Goal: Information Seeking & Learning: Learn about a topic

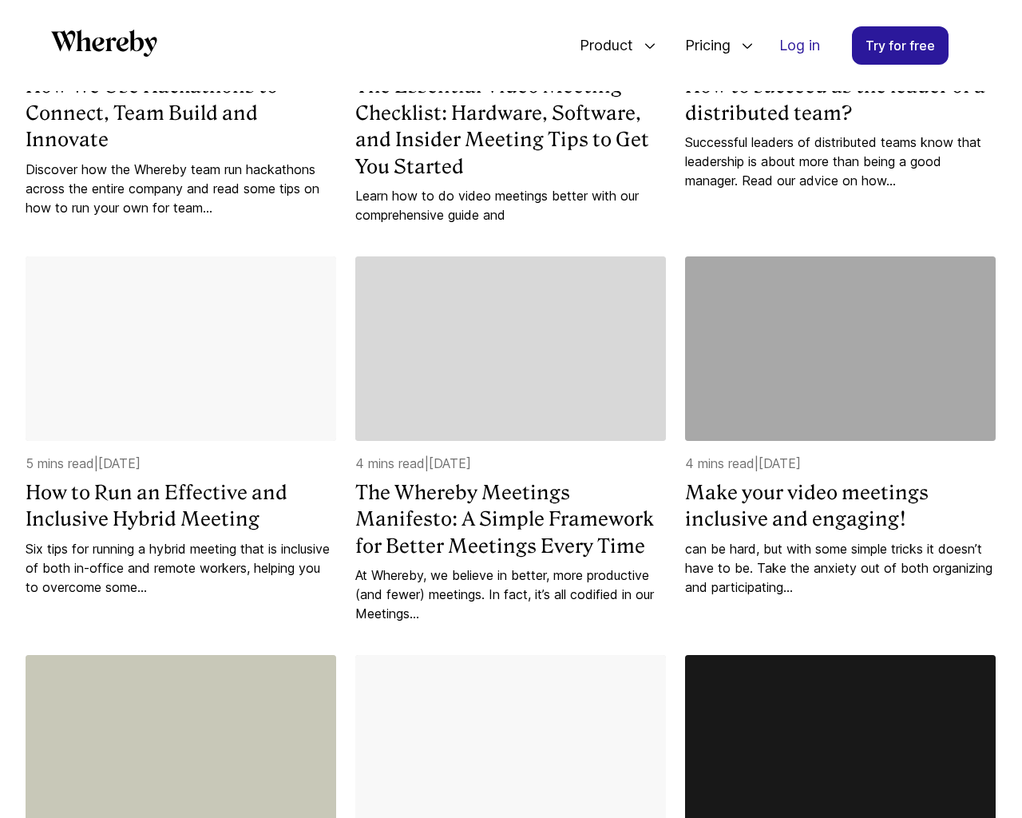
scroll to position [2441, 0]
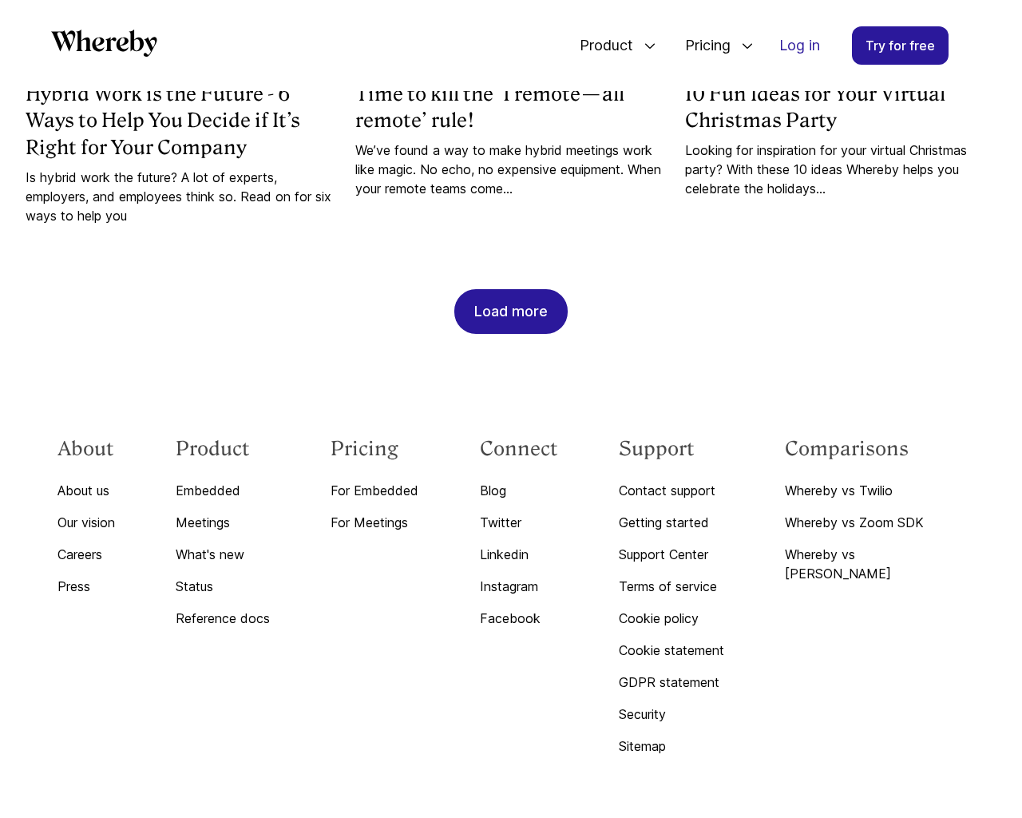
scroll to position [5135, 0]
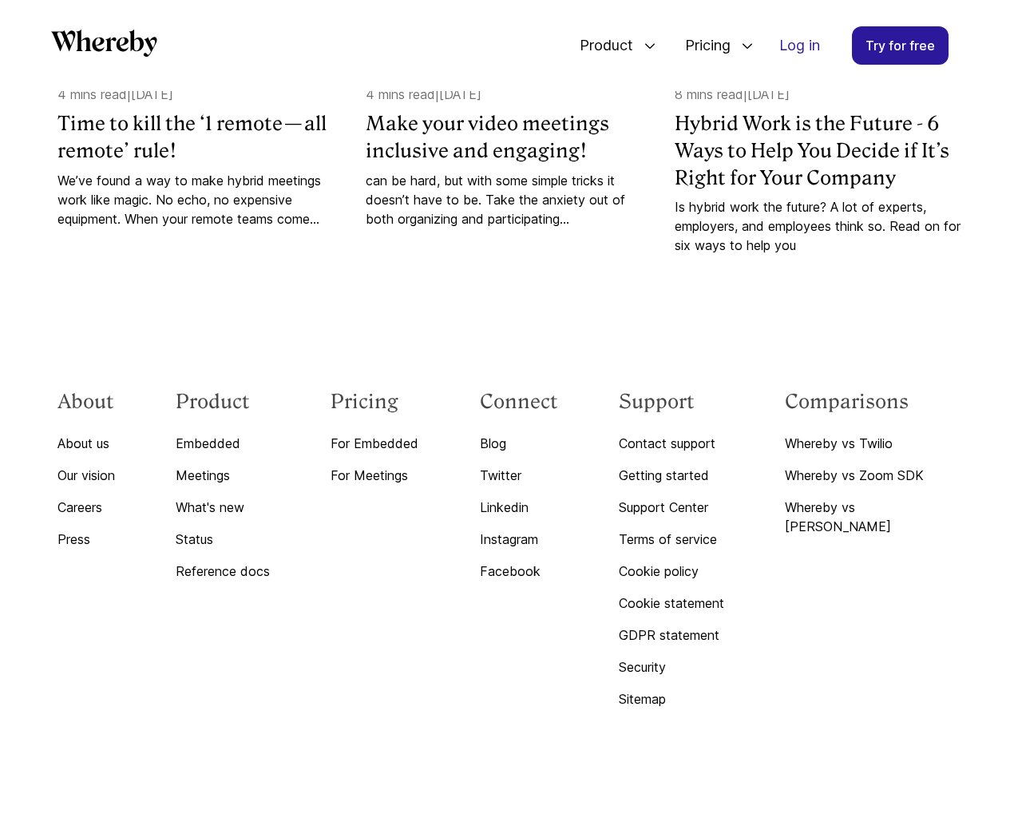
scroll to position [1663, 0]
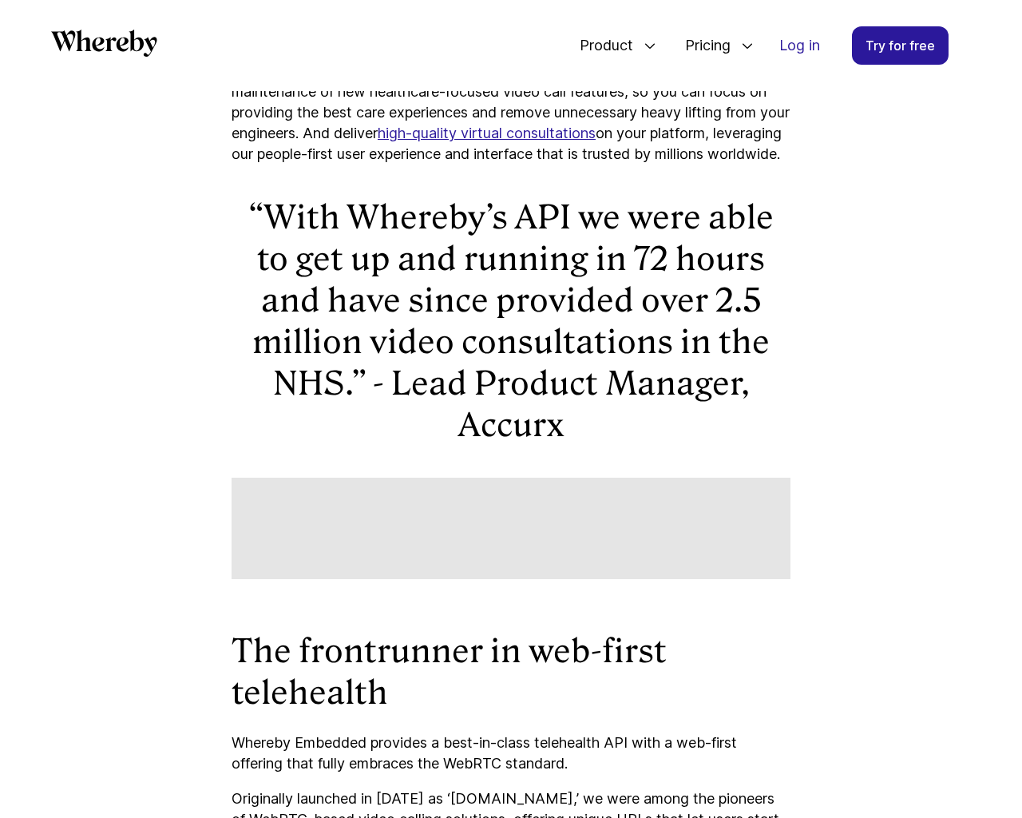
scroll to position [7035, 0]
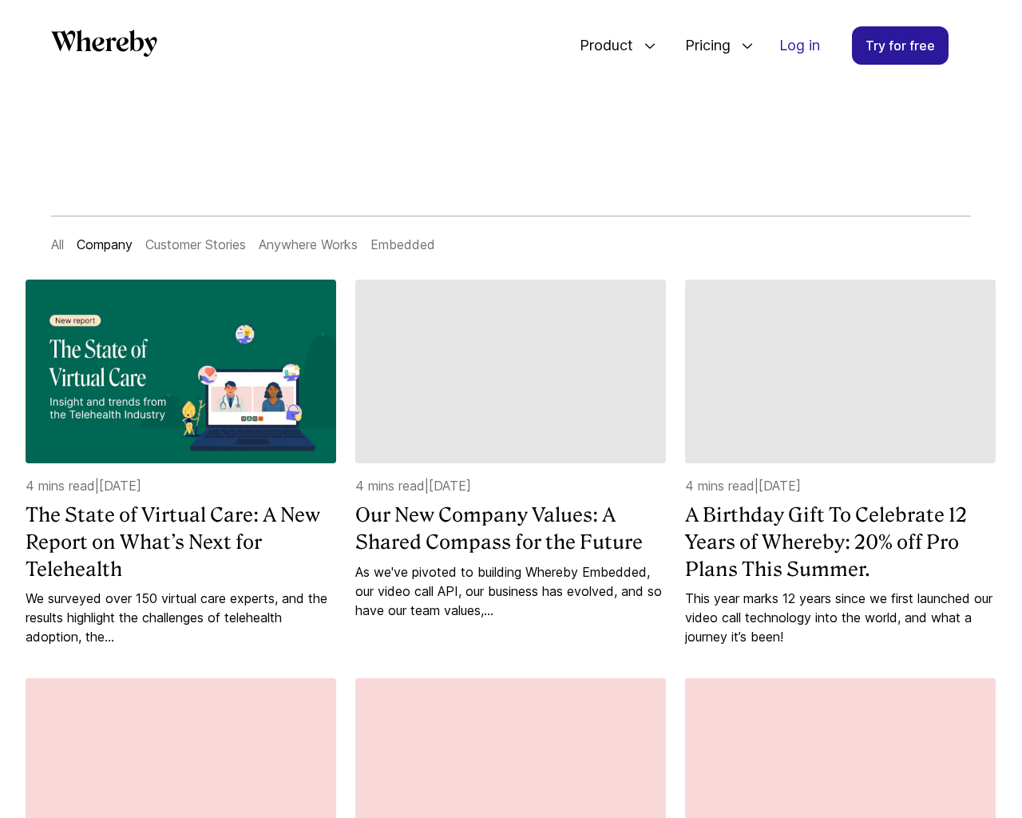
scroll to position [1663, 0]
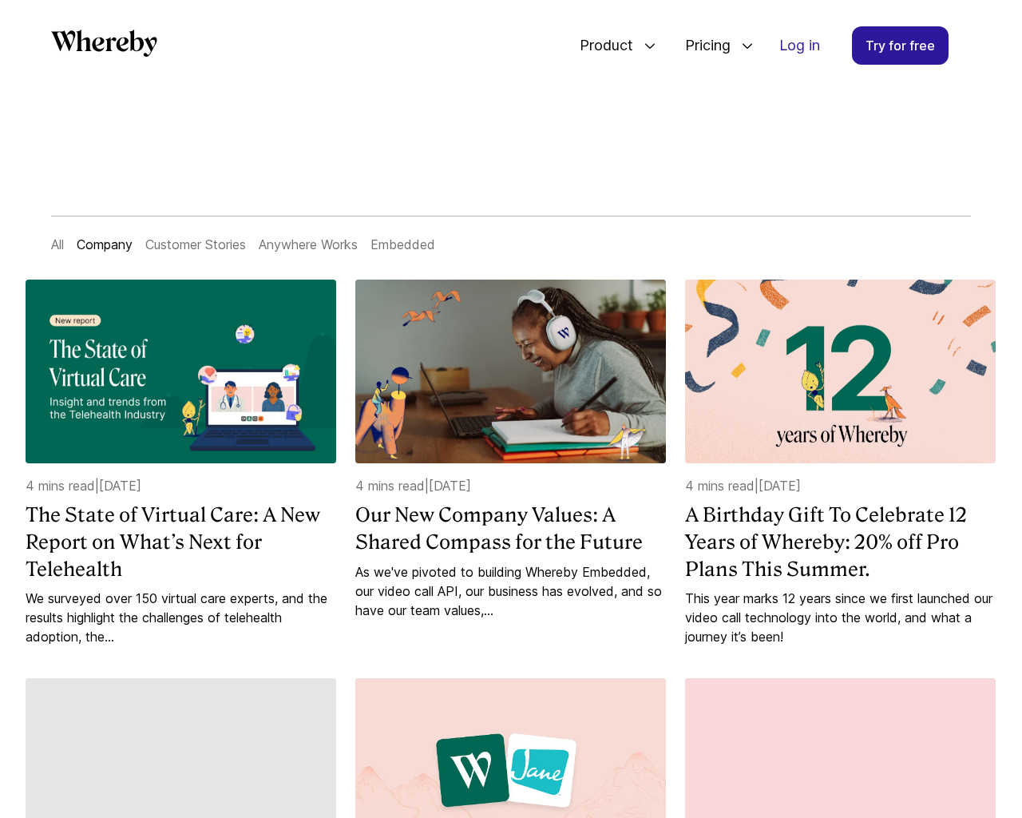
scroll to position [3856, 0]
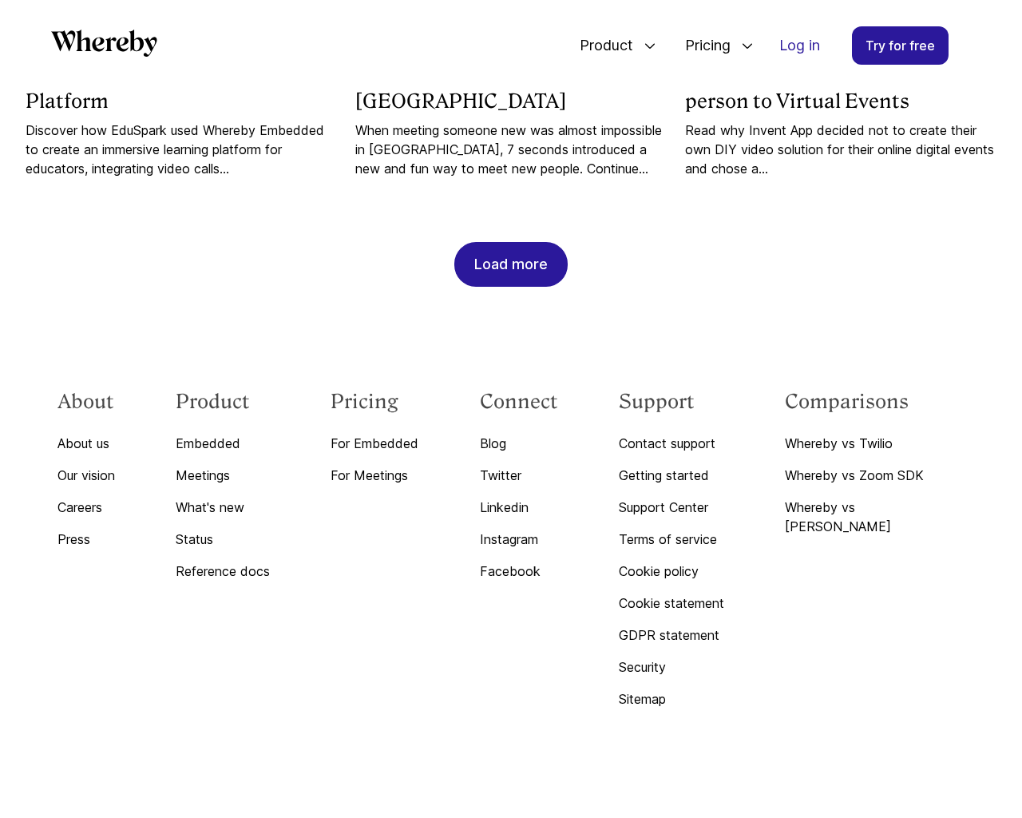
scroll to position [1663, 0]
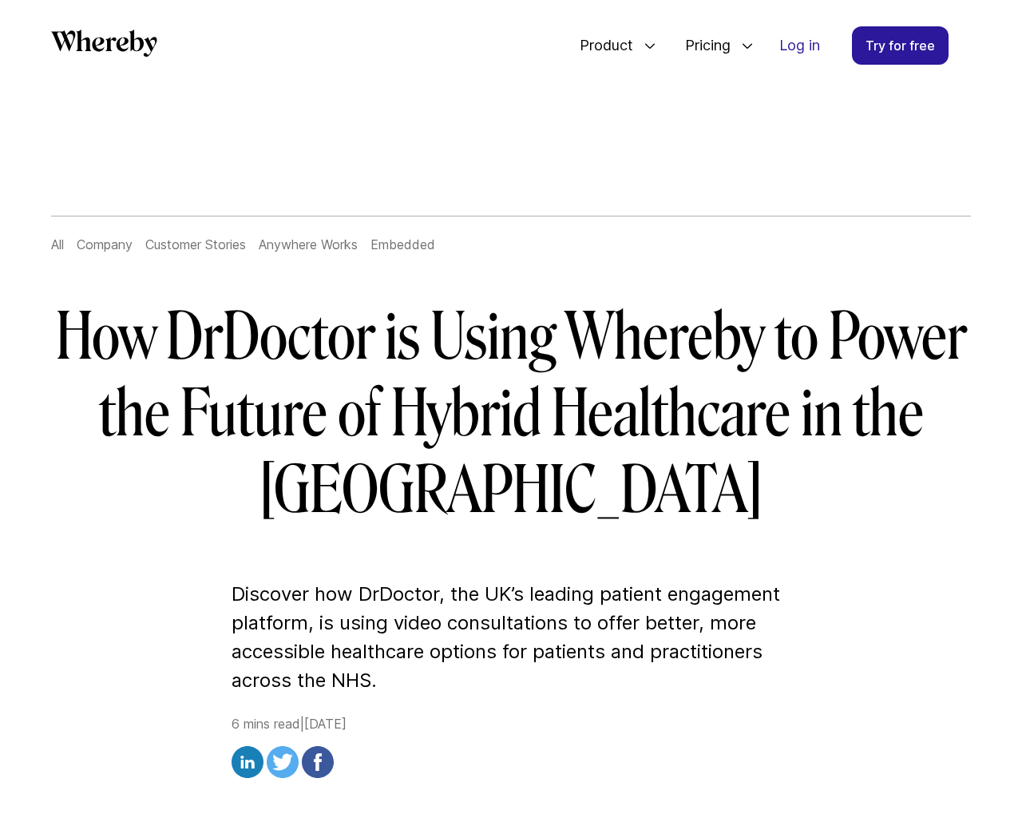
scroll to position [5666, 0]
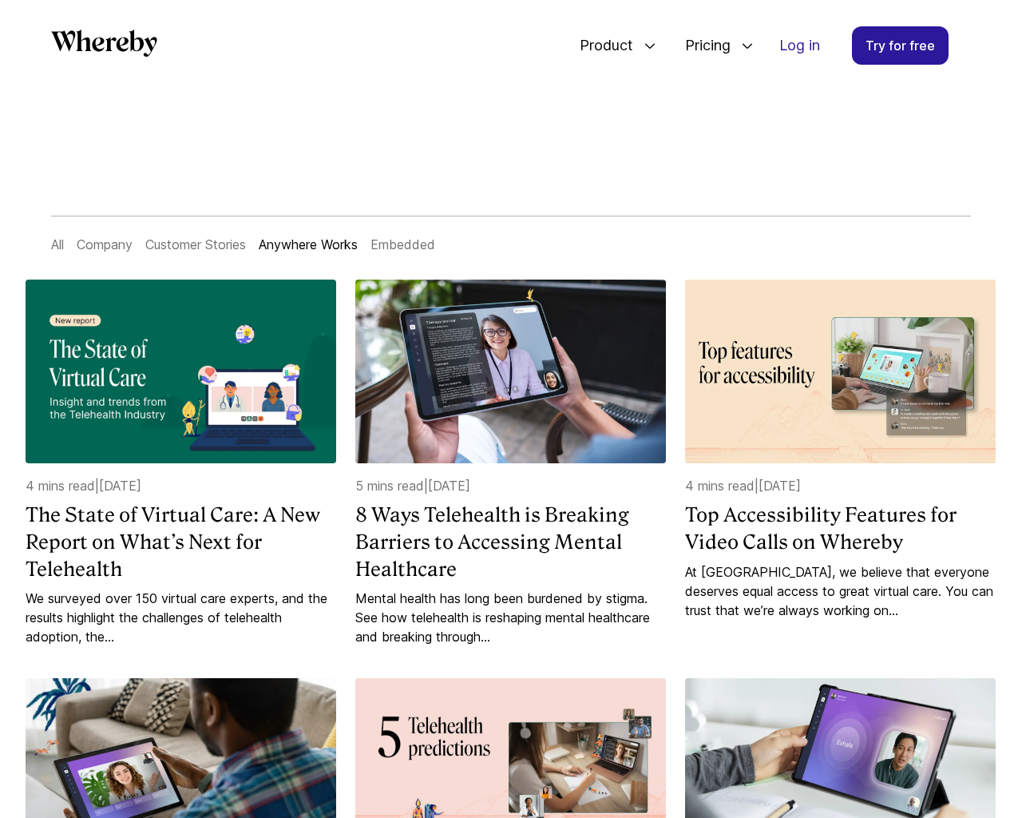
scroll to position [4569, 0]
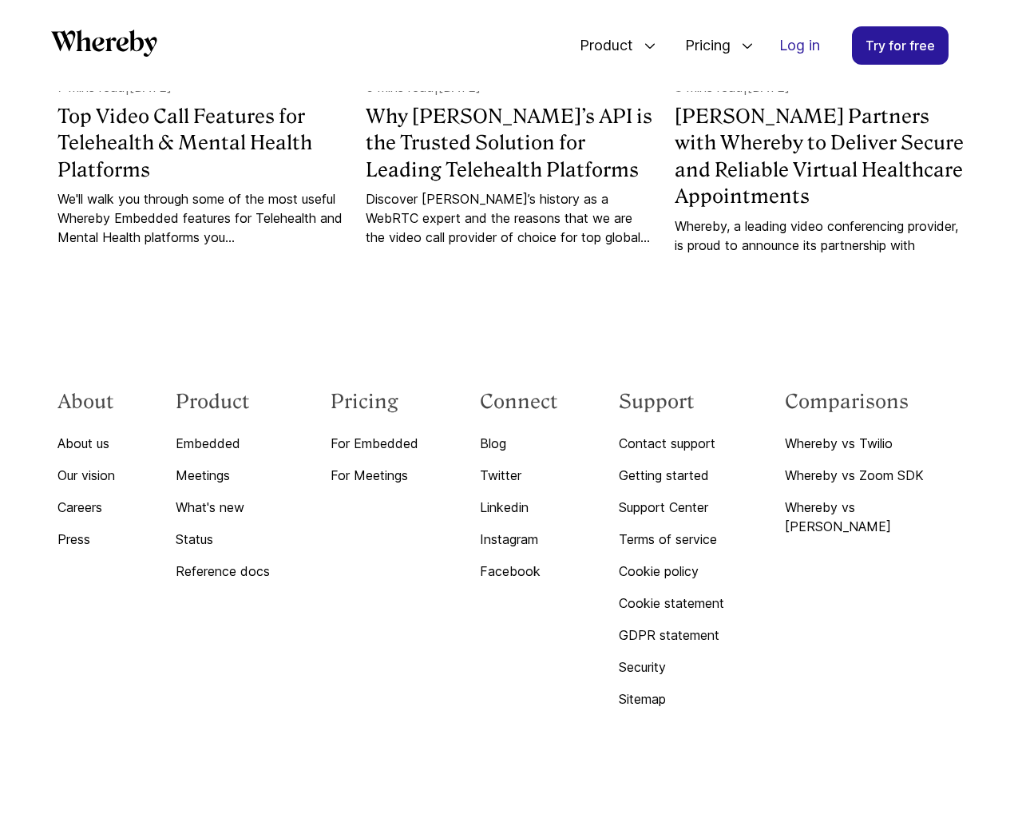
scroll to position [1690, 0]
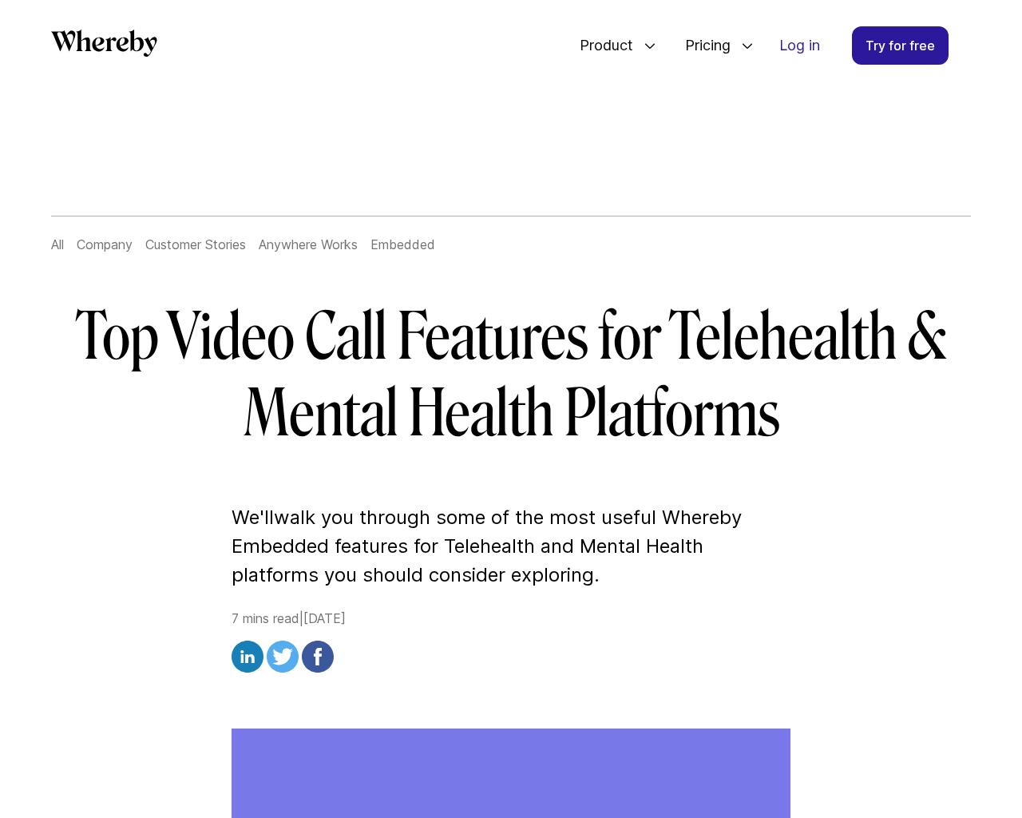
scroll to position [10444, 0]
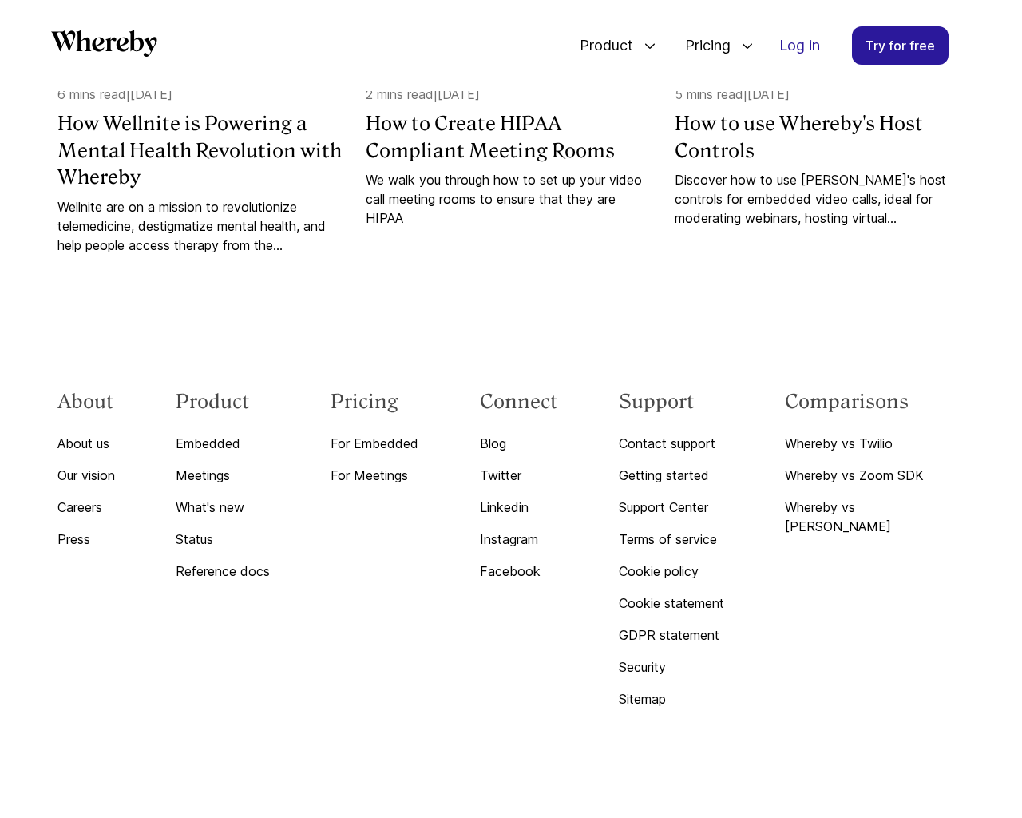
scroll to position [6088, 0]
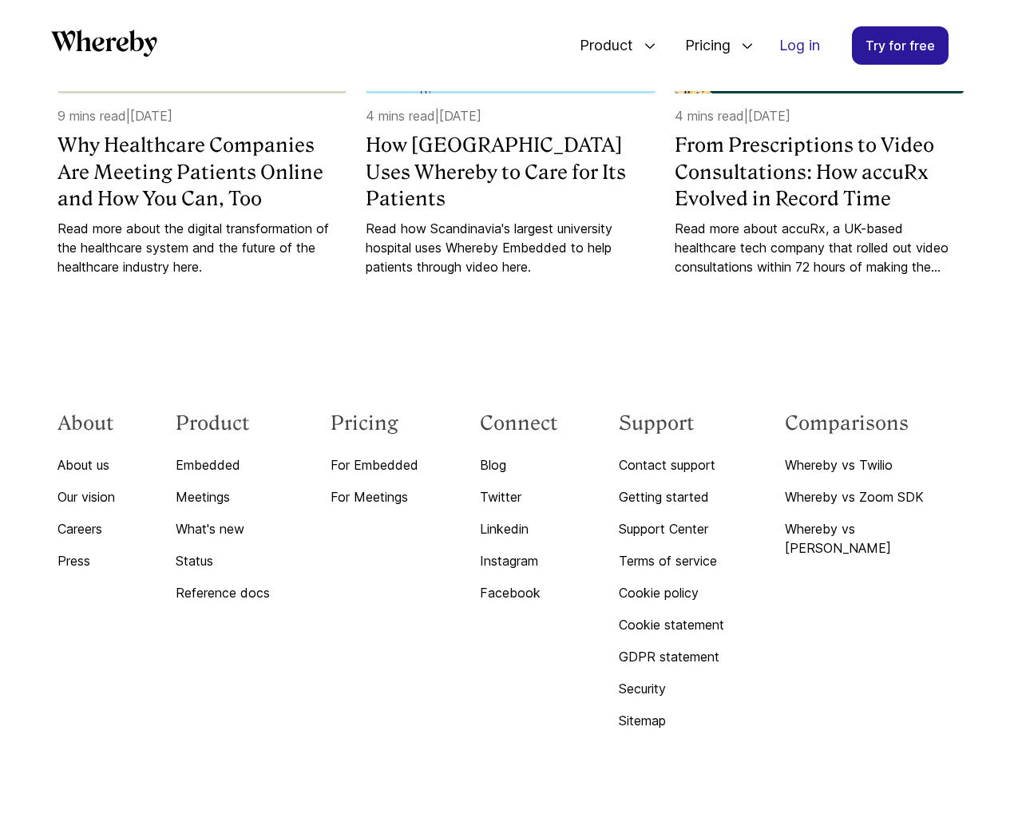
scroll to position [6961, 0]
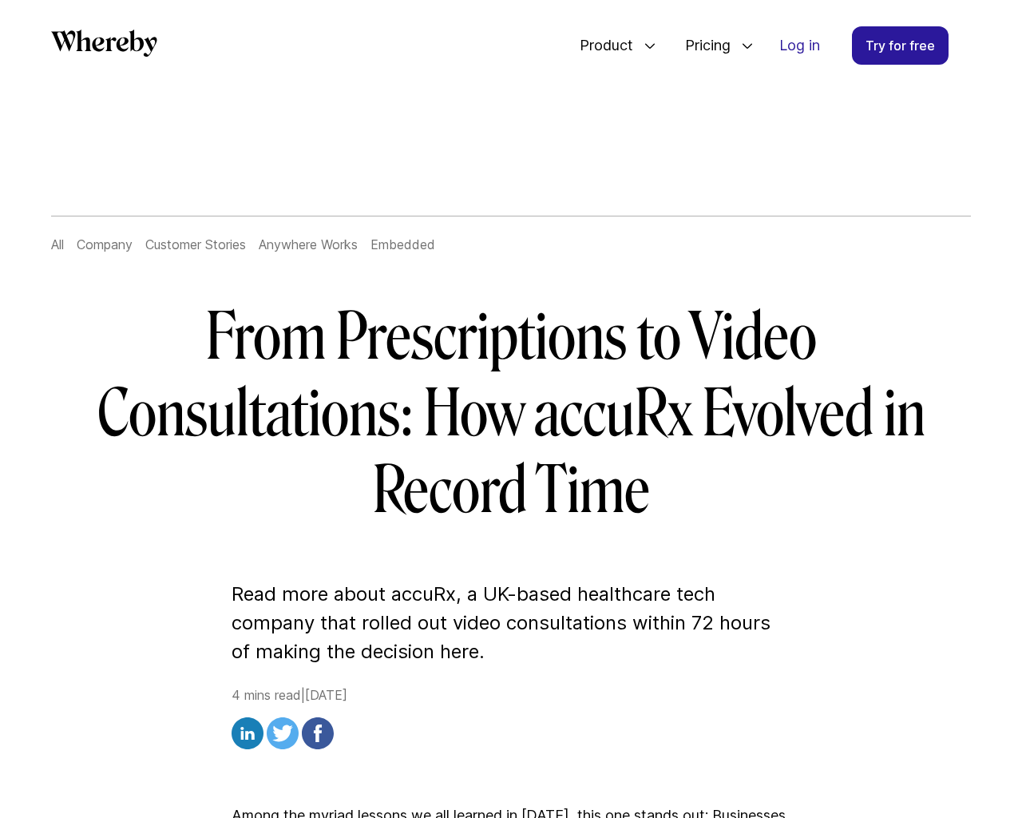
scroll to position [4634, 0]
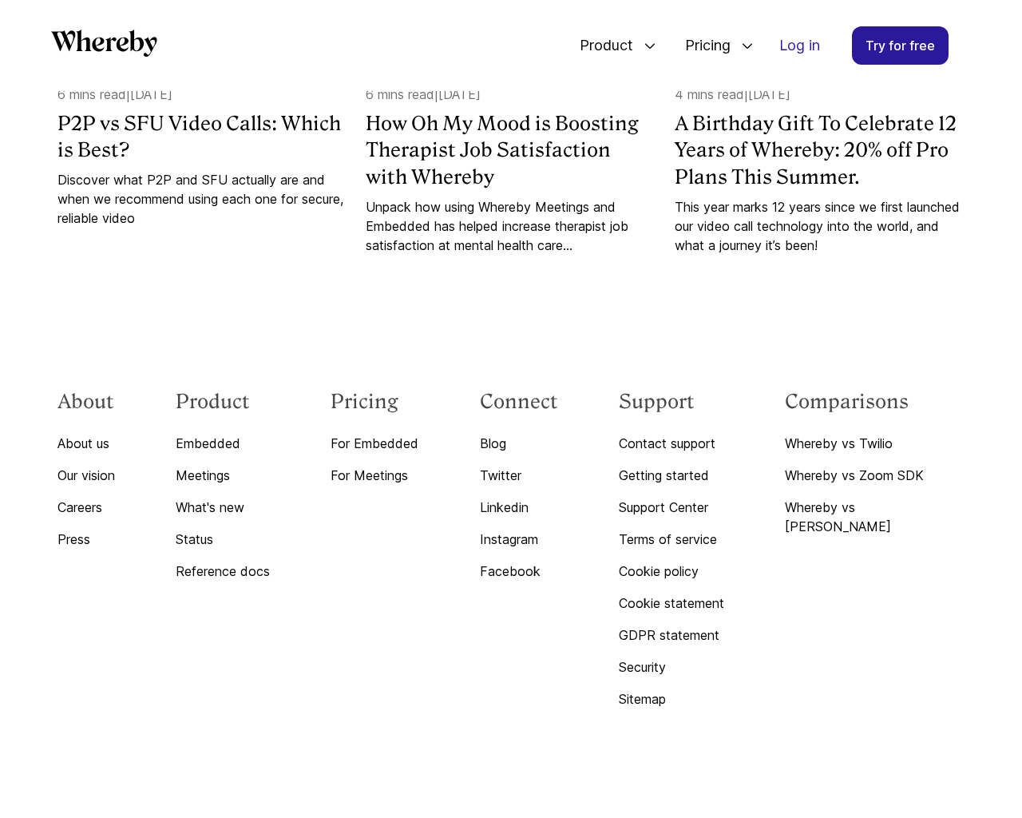
scroll to position [3201, 0]
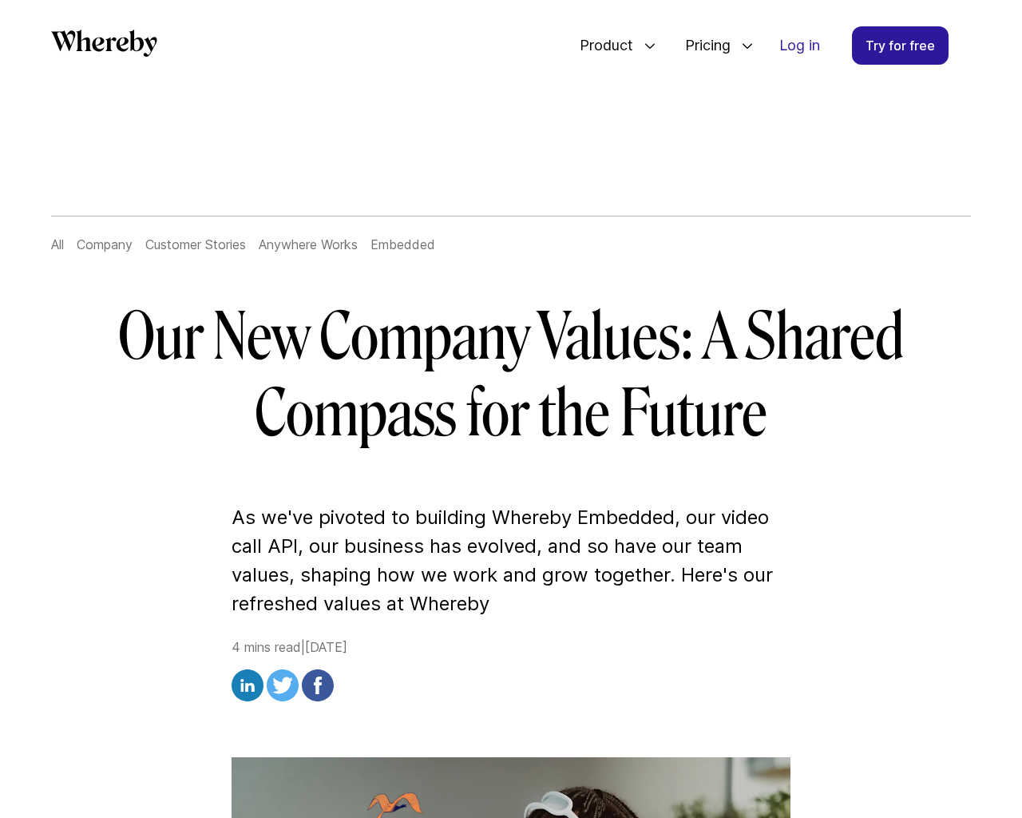
scroll to position [5215, 0]
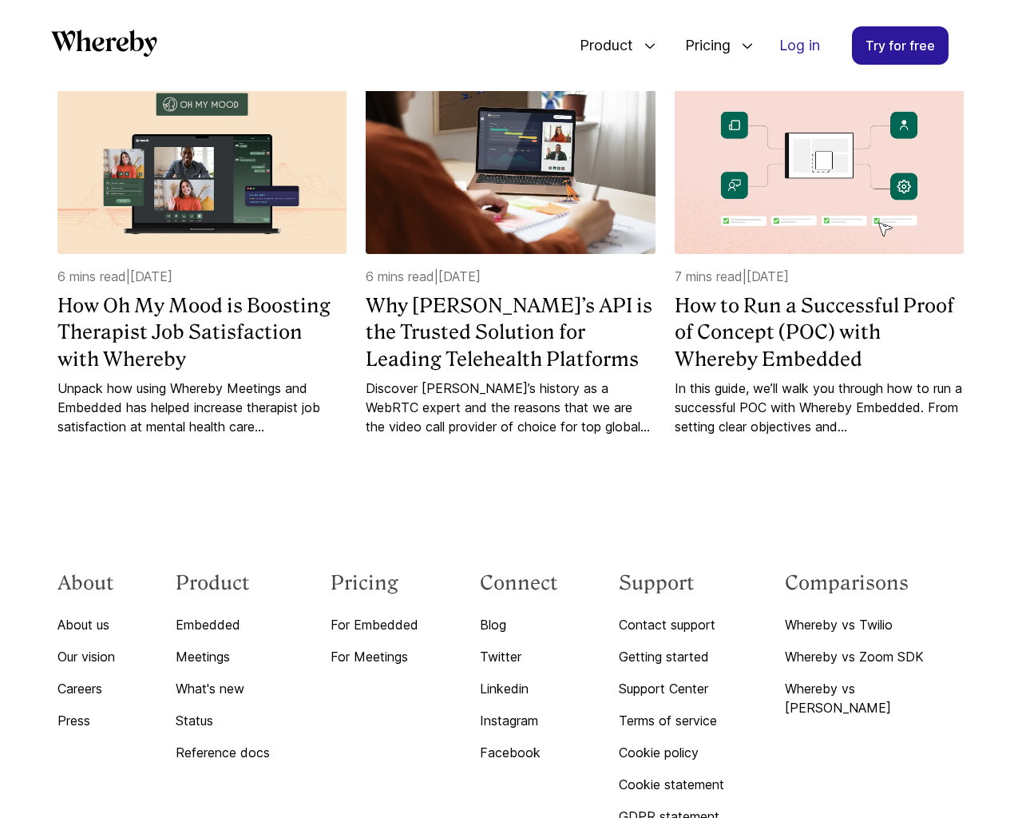
scroll to position [6495, 0]
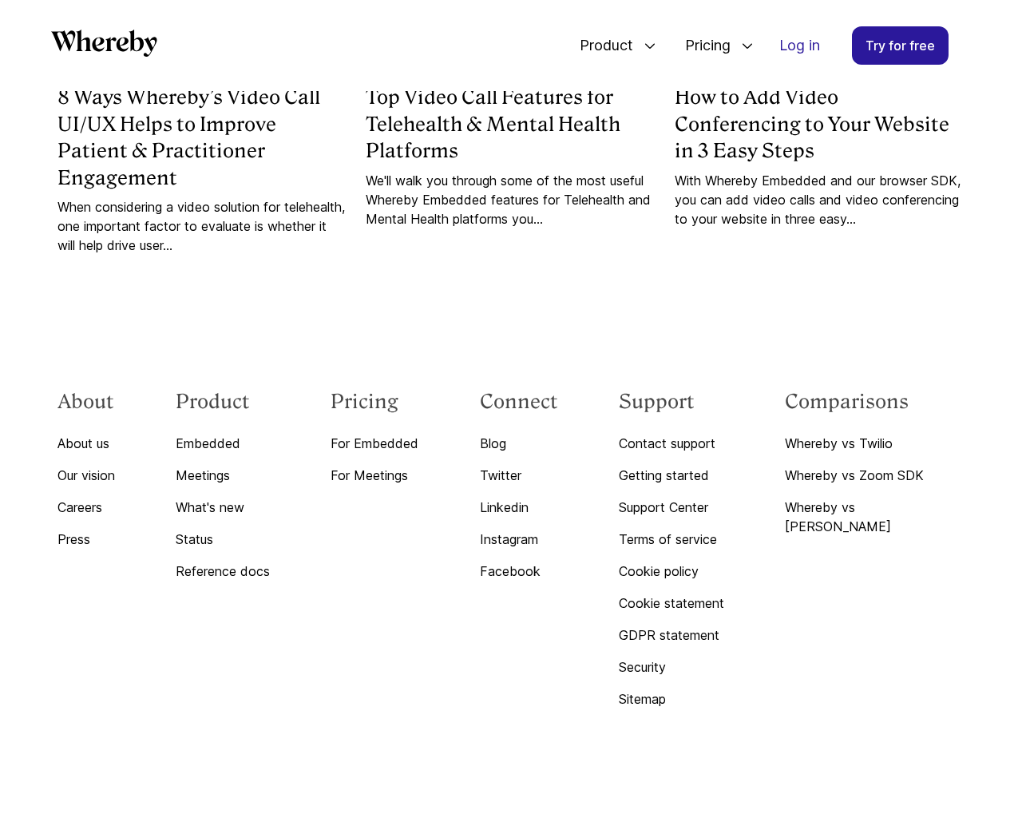
scroll to position [8618, 0]
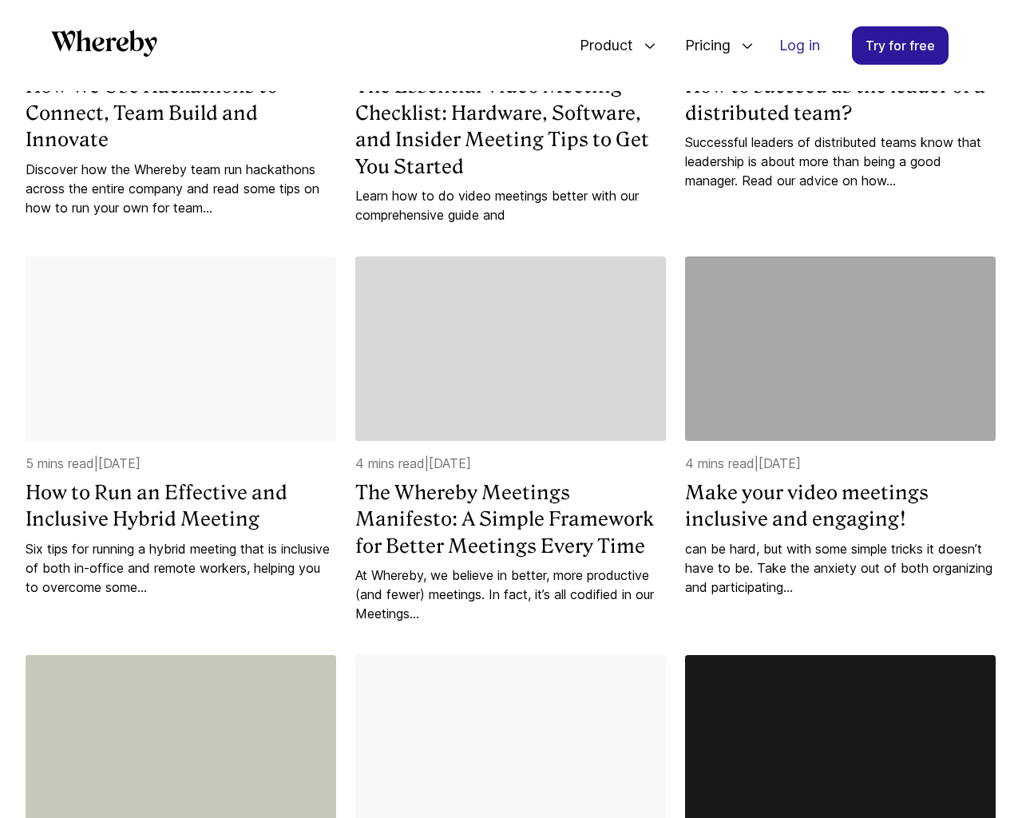
scroll to position [2441, 0]
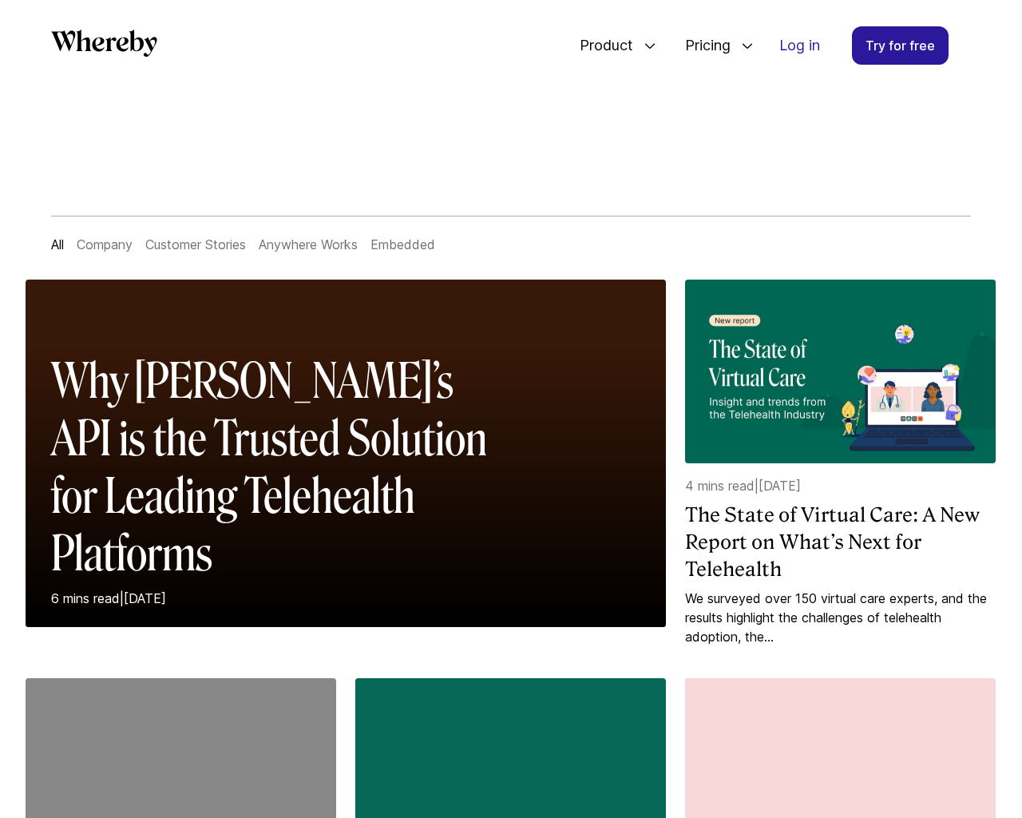
scroll to position [1663, 0]
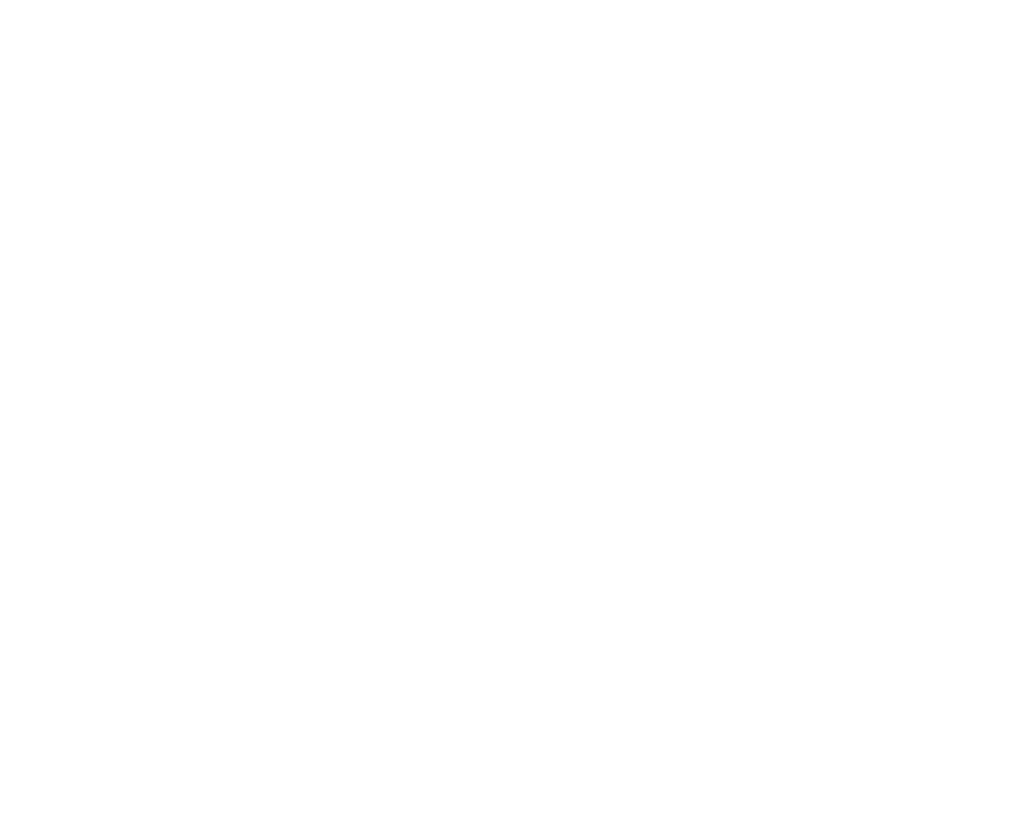
scroll to position [1644, 0]
